Goal: Navigation & Orientation: Find specific page/section

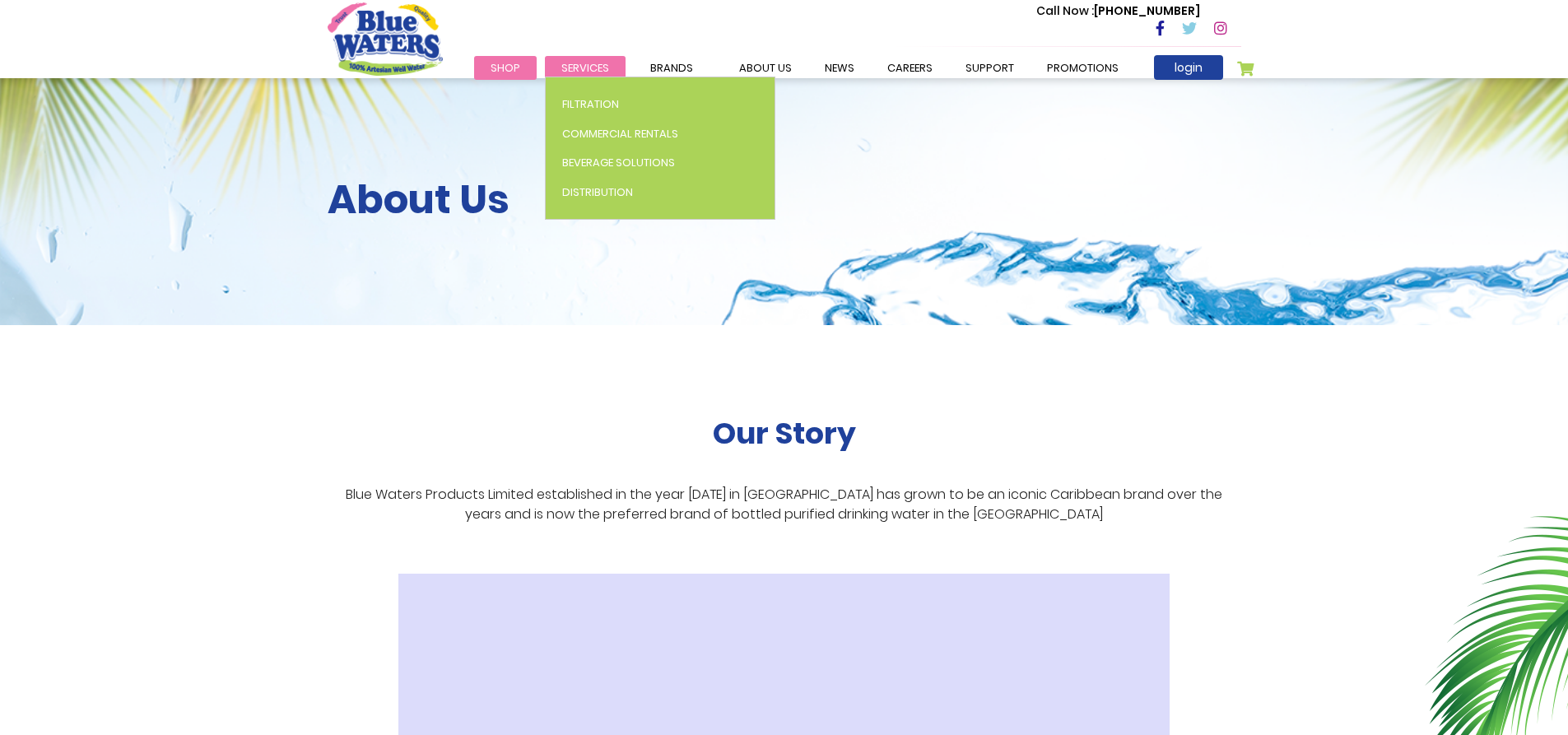
click at [594, 64] on span "Services" at bounding box center [585, 68] width 48 height 16
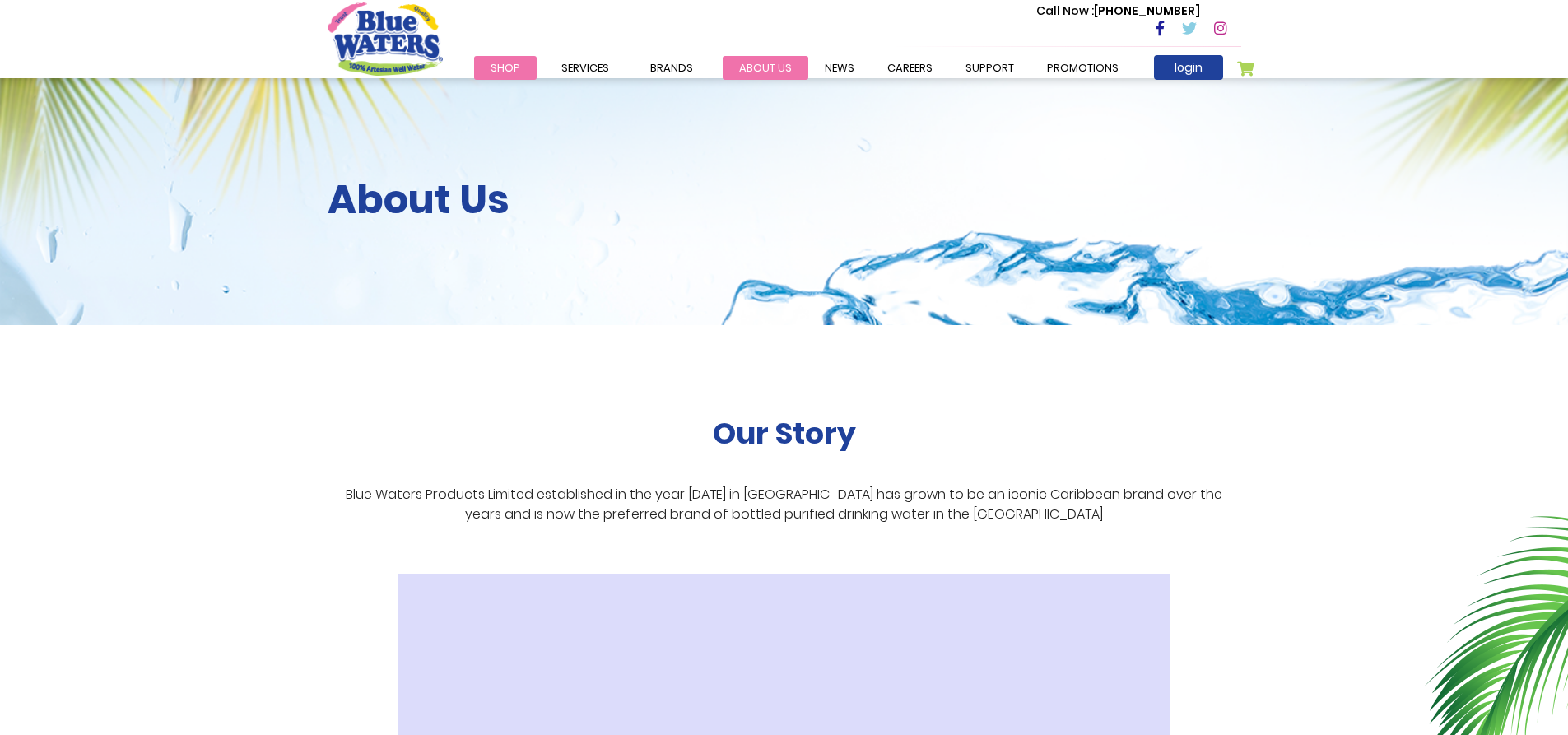
click at [781, 74] on link "about us" at bounding box center [765, 68] width 86 height 23
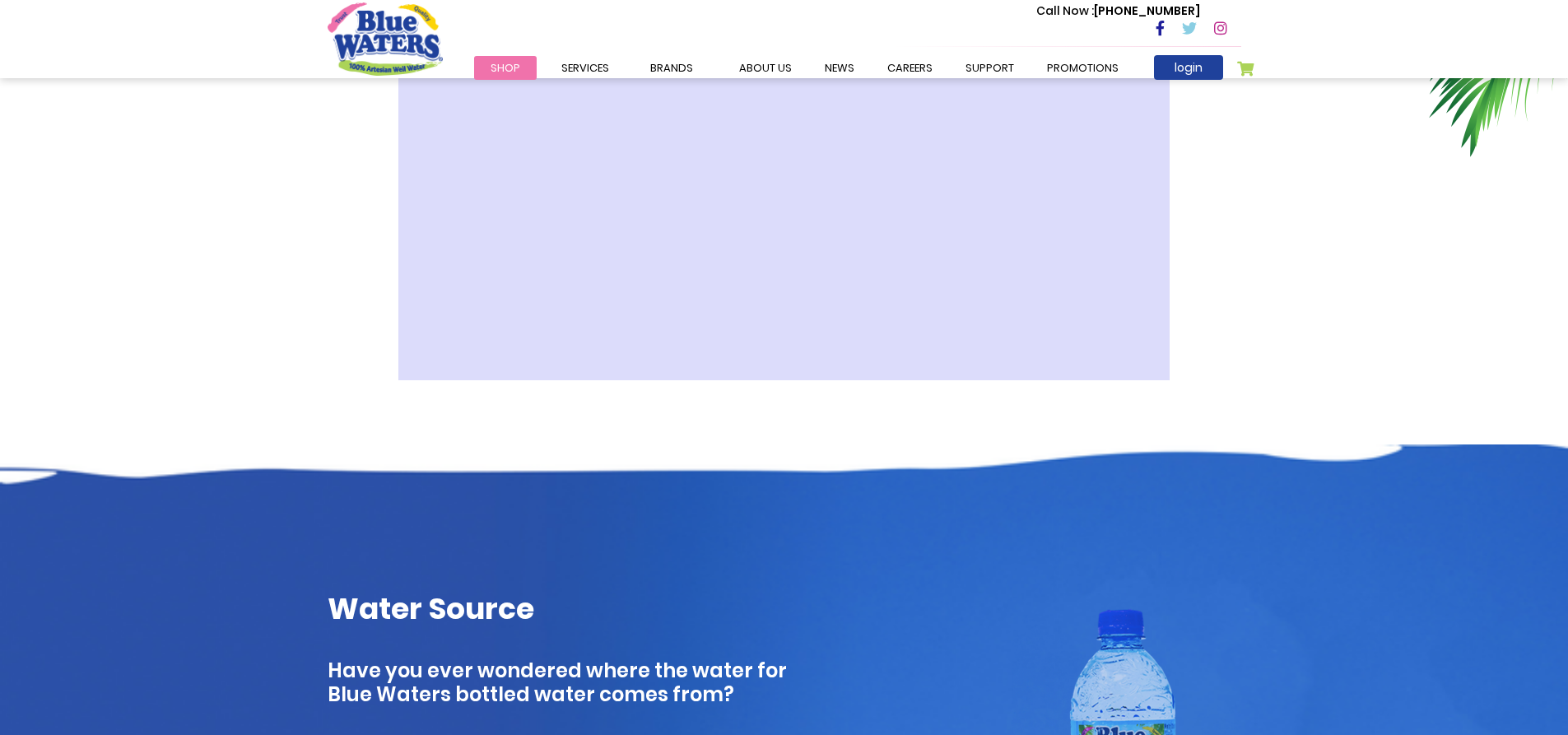
scroll to position [370, 0]
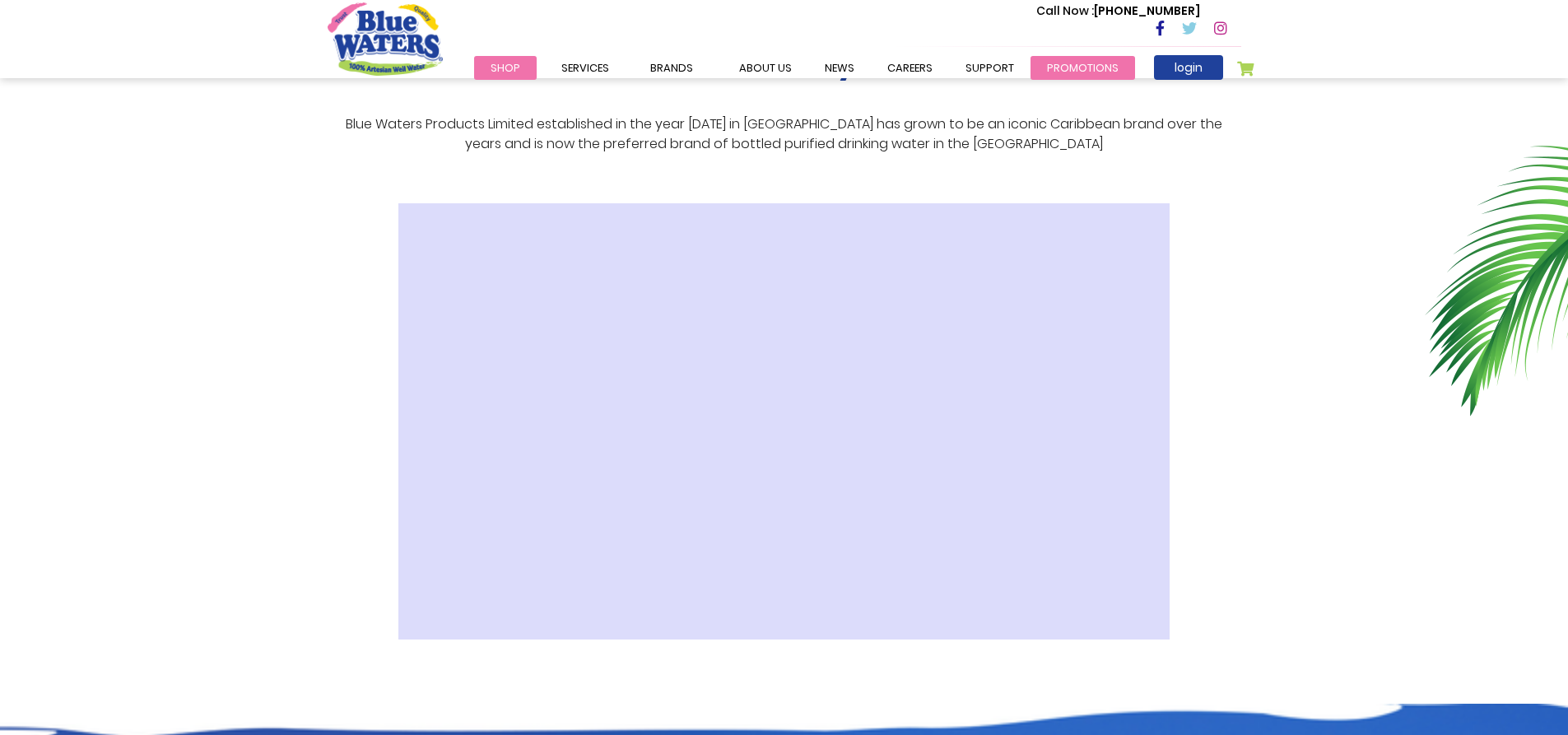
click at [1079, 68] on link "Promotions" at bounding box center [1082, 68] width 105 height 23
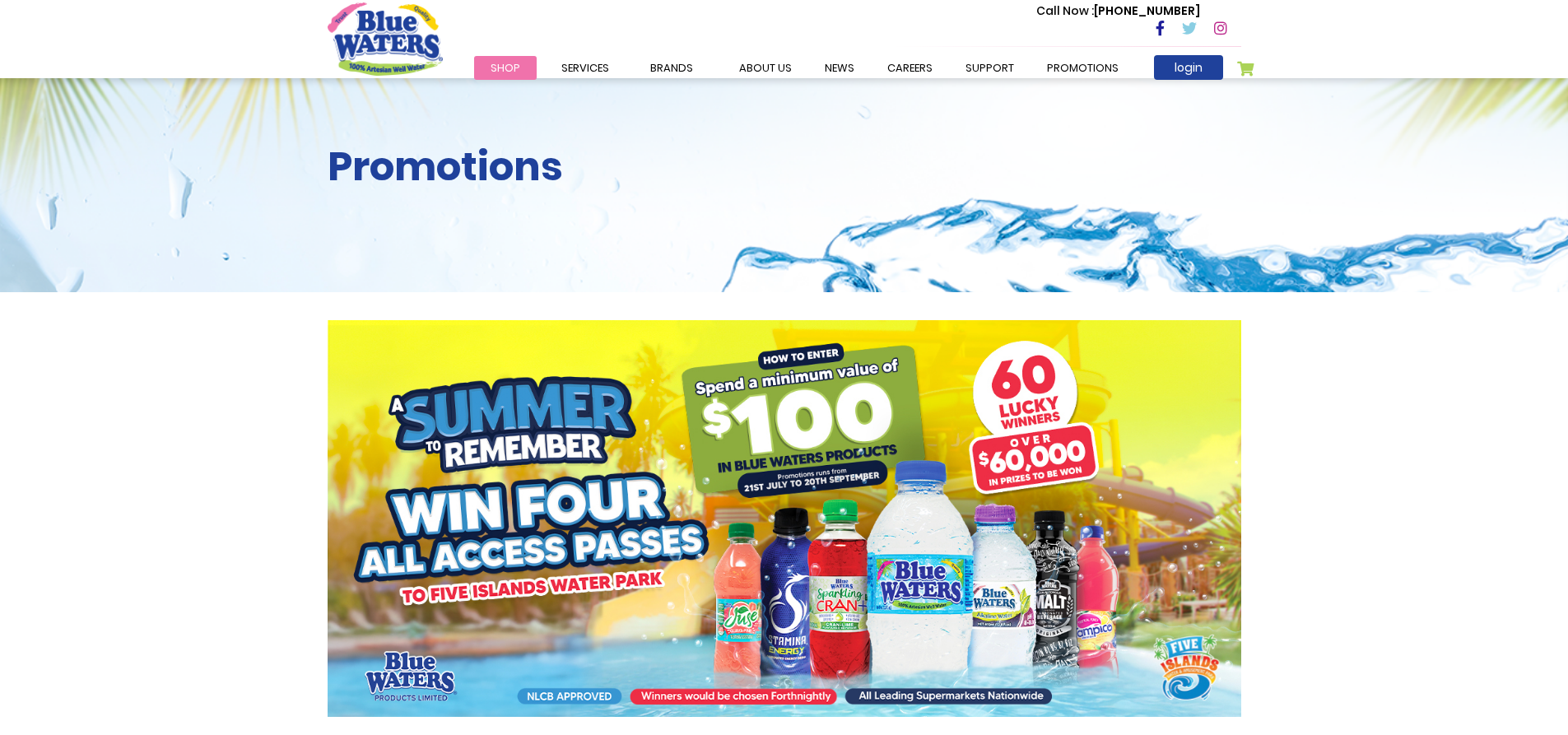
click at [164, 472] on div at bounding box center [784, 504] width 1568 height 425
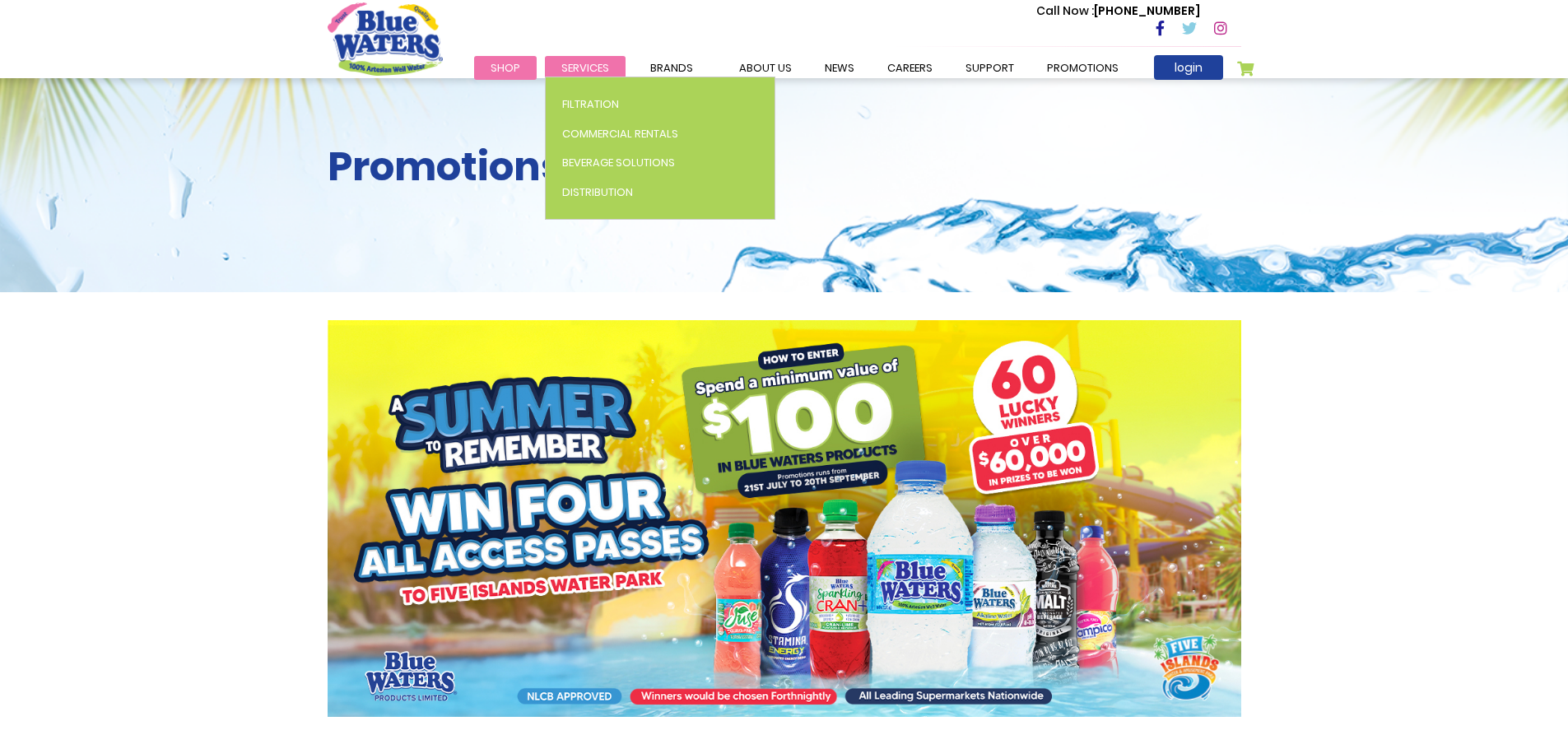
click at [587, 69] on span "Services" at bounding box center [585, 68] width 48 height 16
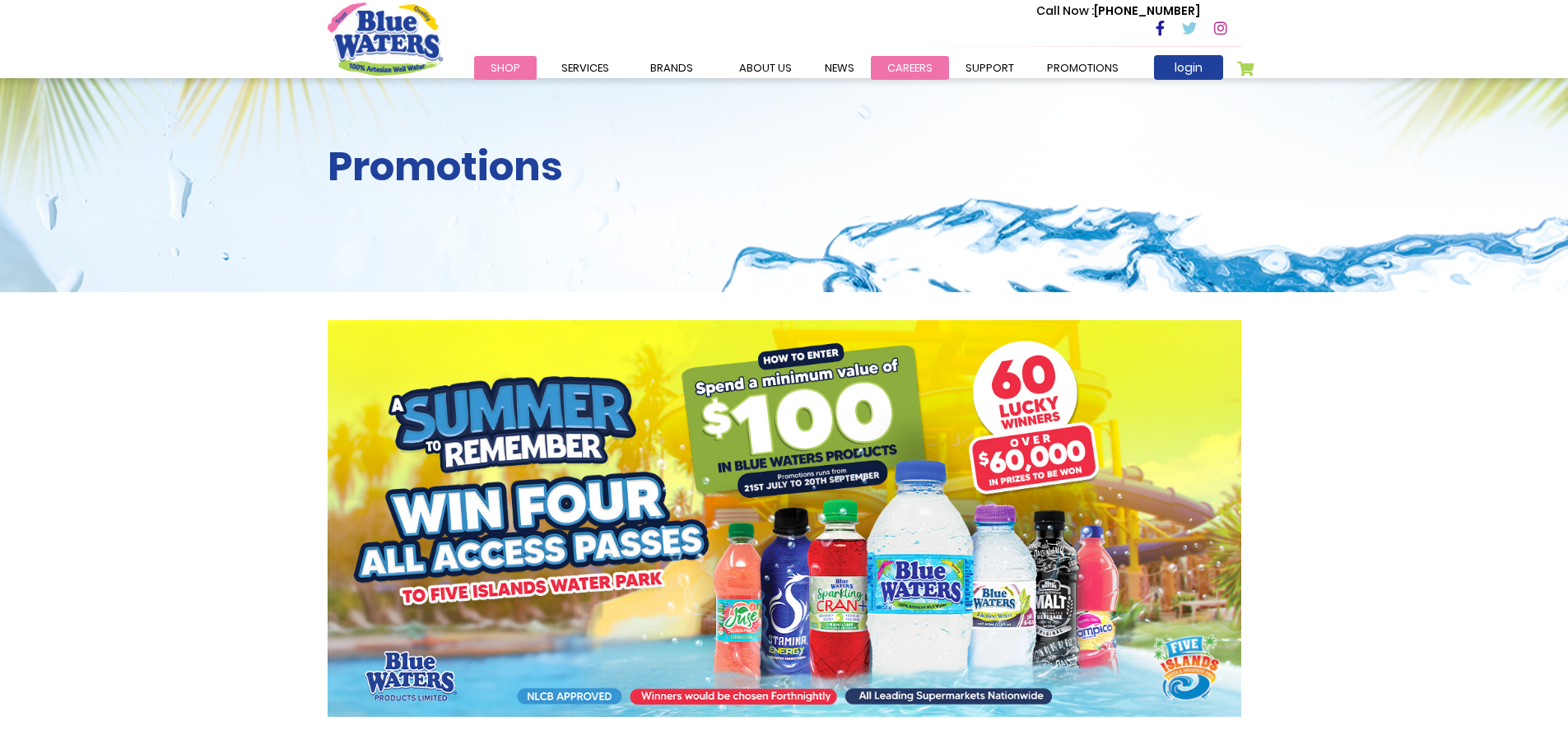
click at [918, 65] on link "careers" at bounding box center [909, 68] width 78 height 23
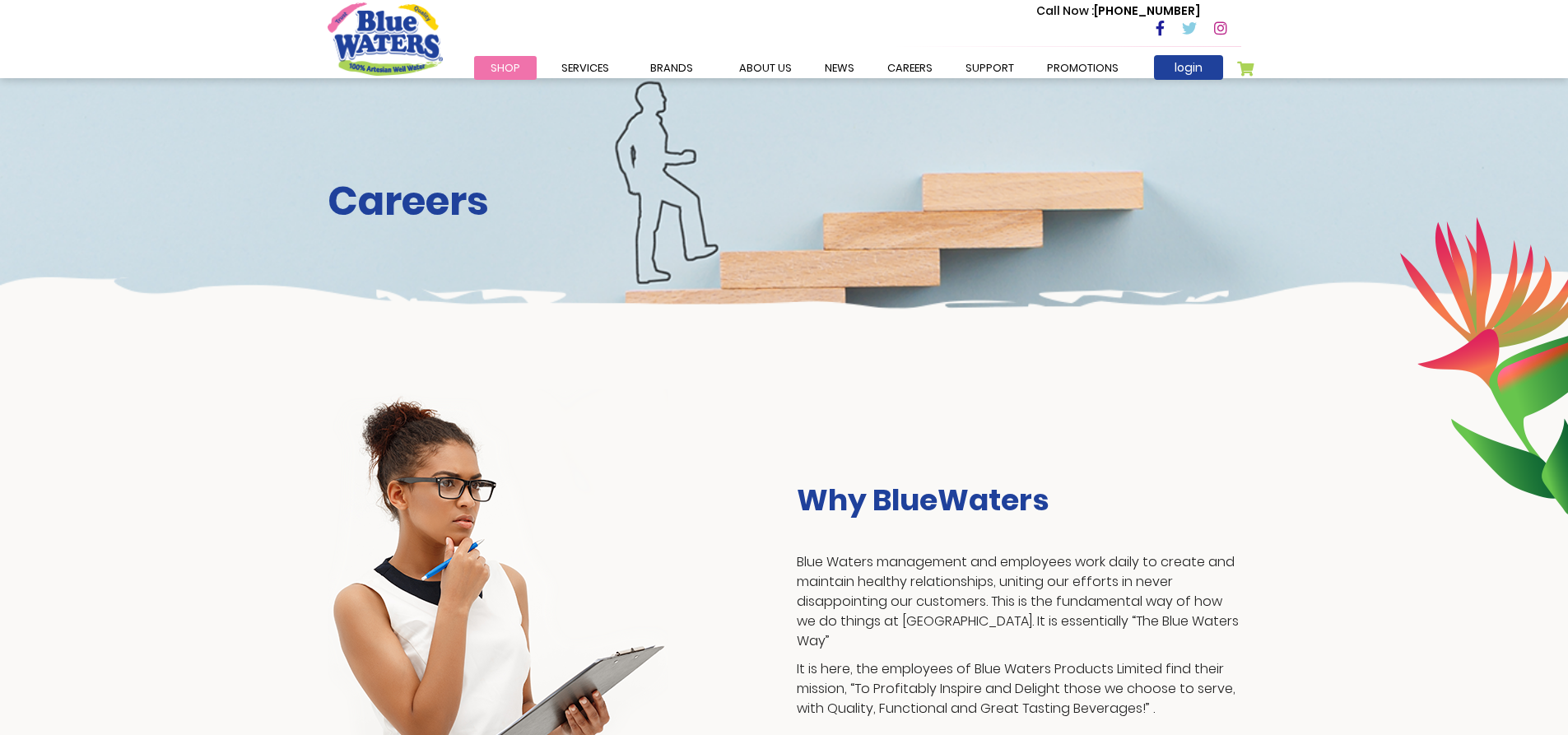
click at [916, 65] on link "careers" at bounding box center [909, 68] width 78 height 23
click at [893, 63] on link "careers" at bounding box center [909, 68] width 78 height 23
